Goal: Transaction & Acquisition: Purchase product/service

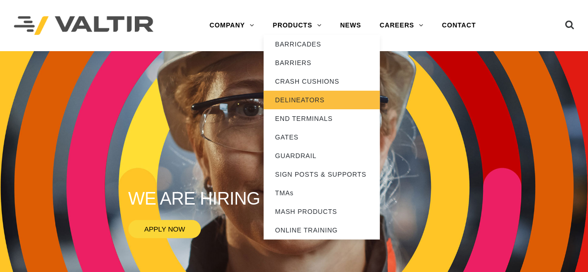
click at [298, 100] on link "DELINEATORS" at bounding box center [322, 100] width 116 height 19
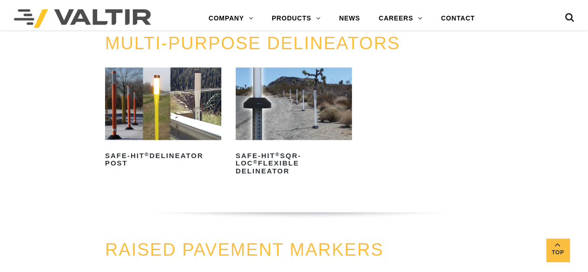
scroll to position [279, 0]
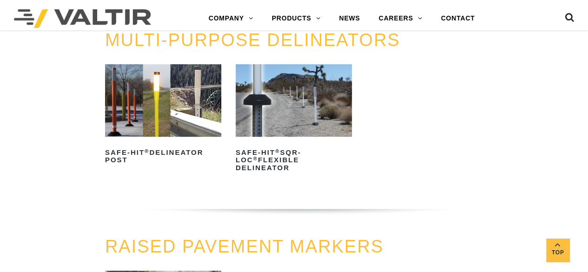
click at [176, 91] on img at bounding box center [163, 100] width 116 height 73
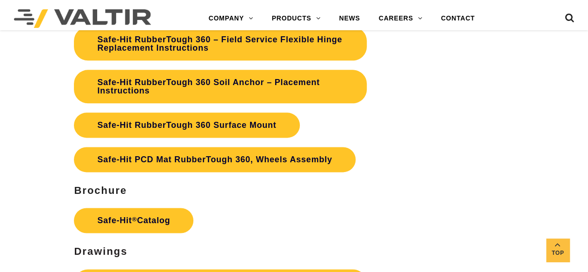
scroll to position [2326, 0]
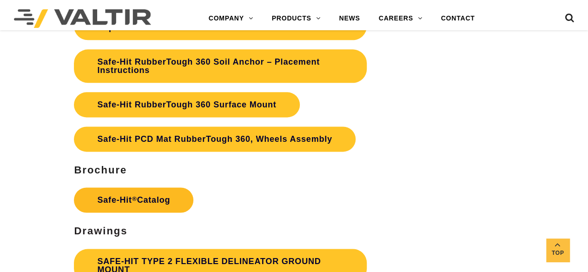
click at [136, 198] on sup "®" at bounding box center [134, 198] width 5 height 7
